Goal: Navigation & Orientation: Find specific page/section

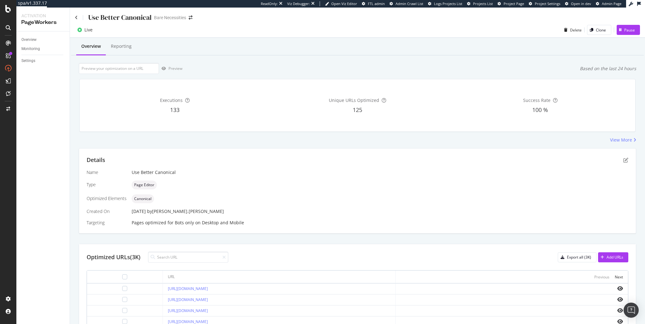
click at [336, 50] on div "Overview Reporting" at bounding box center [357, 46] width 572 height 17
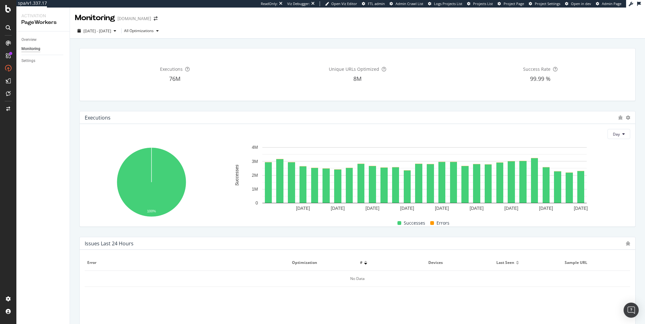
scroll to position [182, 0]
